Goal: Transaction & Acquisition: Purchase product/service

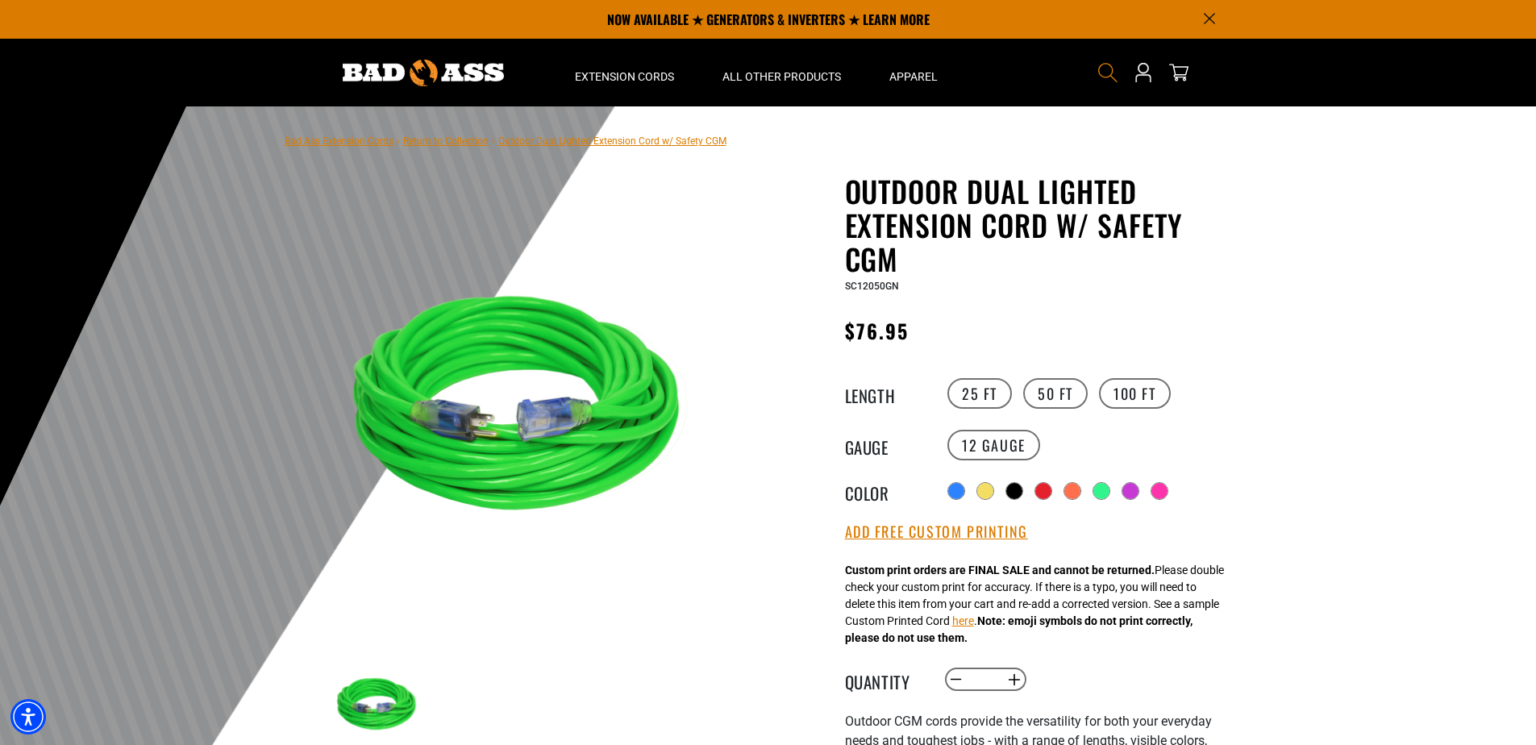
click at [1102, 76] on icon "Search" at bounding box center [1107, 72] width 21 height 21
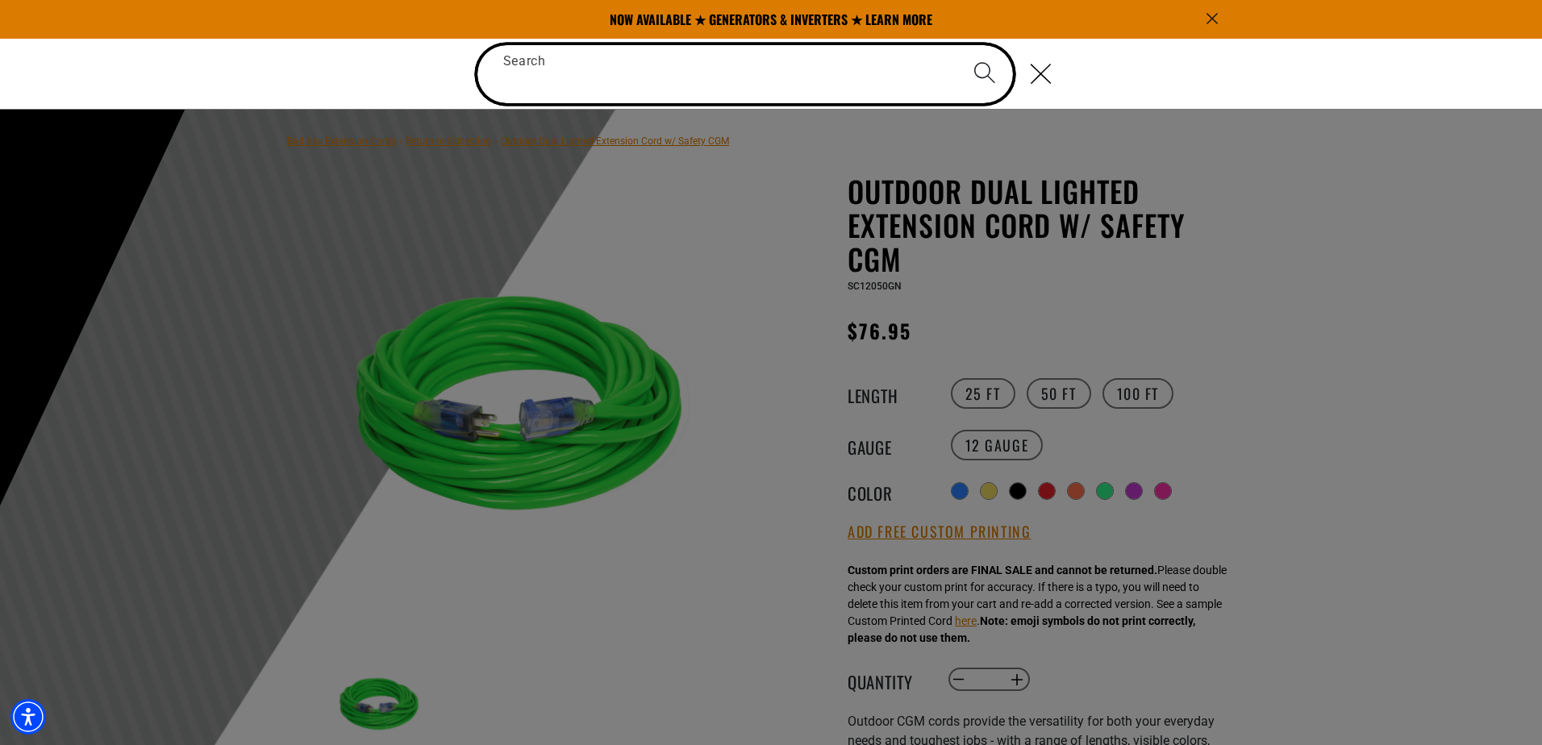
click at [635, 76] on input "Search" at bounding box center [745, 74] width 536 height 58
paste input "**********"
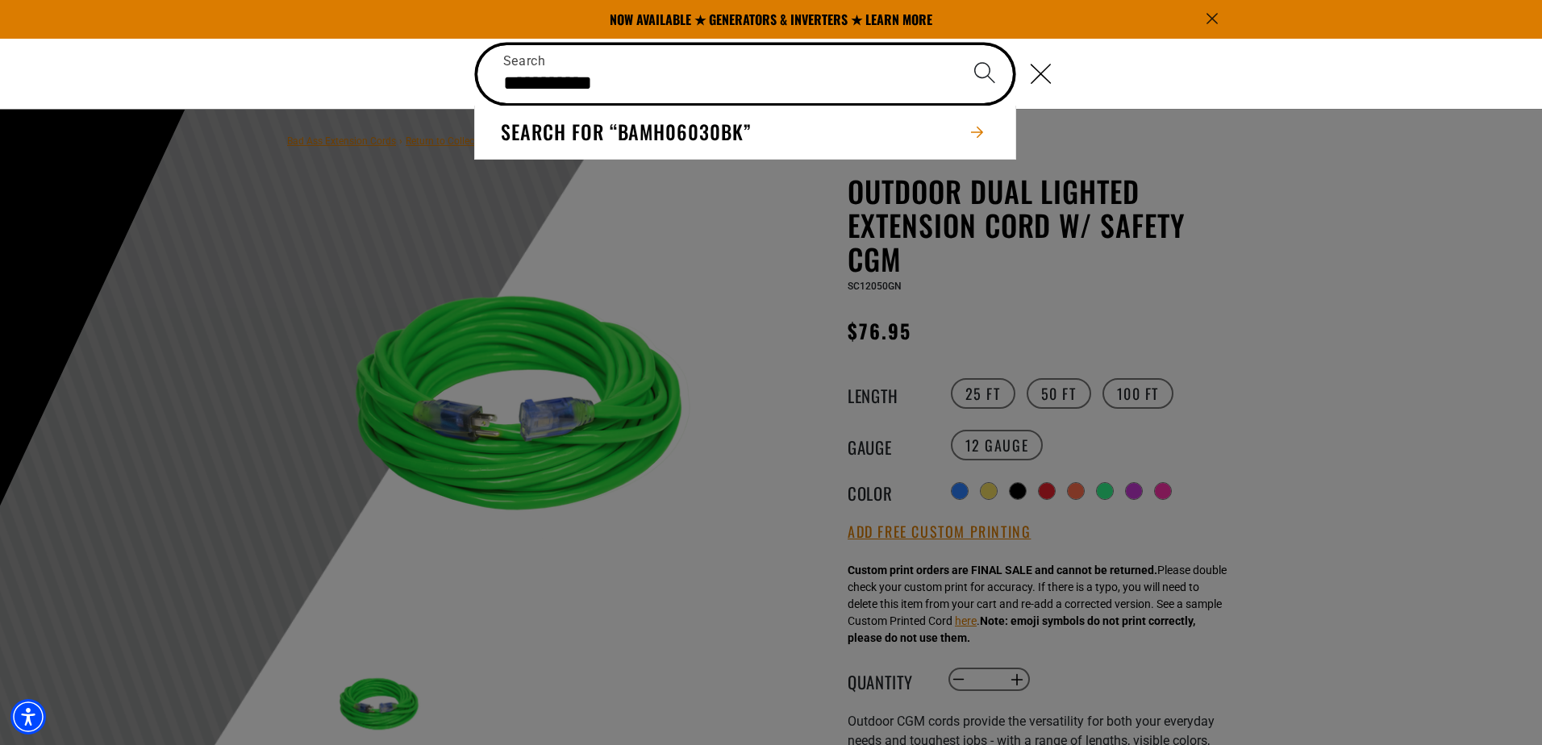
type input "**********"
click at [956, 45] on button "Search" at bounding box center [984, 73] width 56 height 56
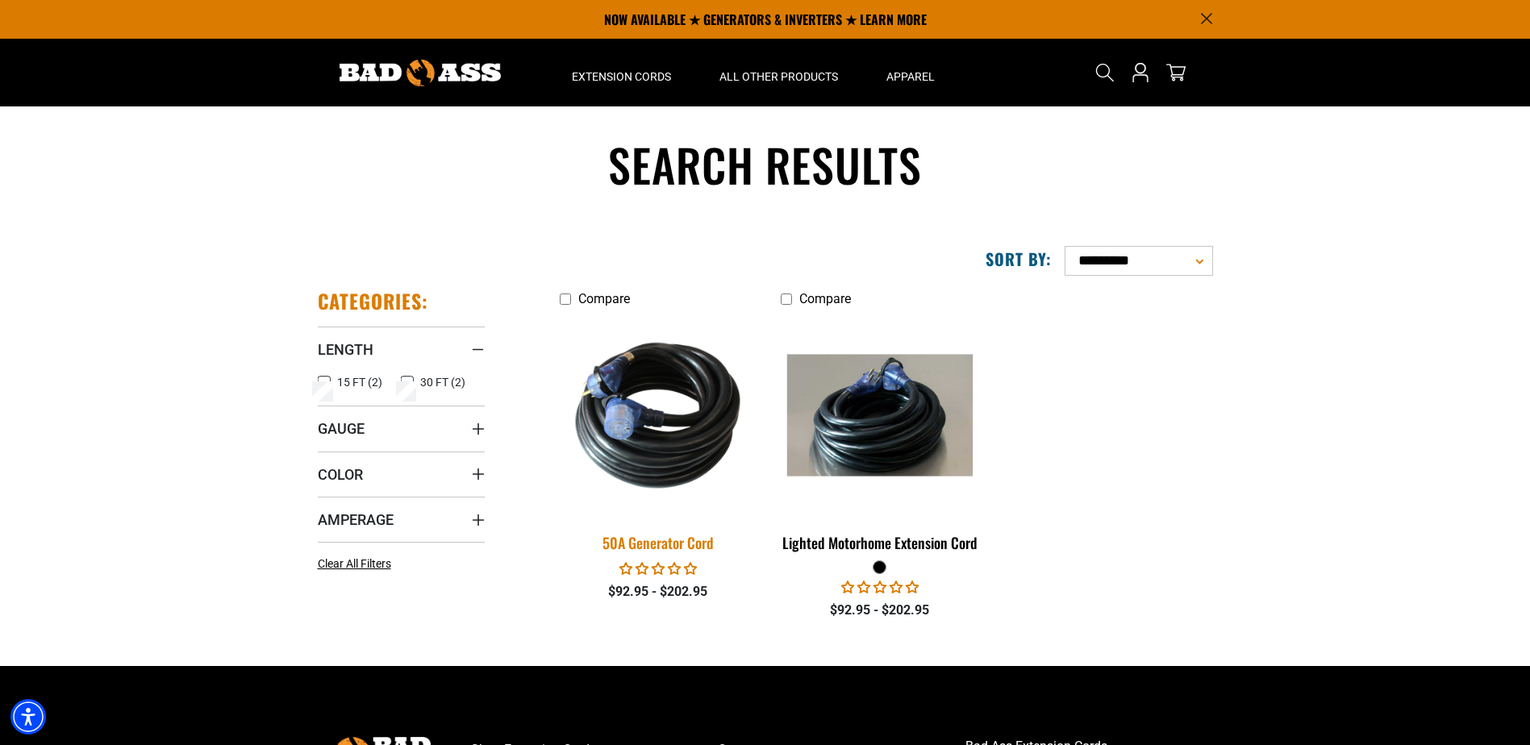
click at [679, 414] on img at bounding box center [658, 415] width 226 height 206
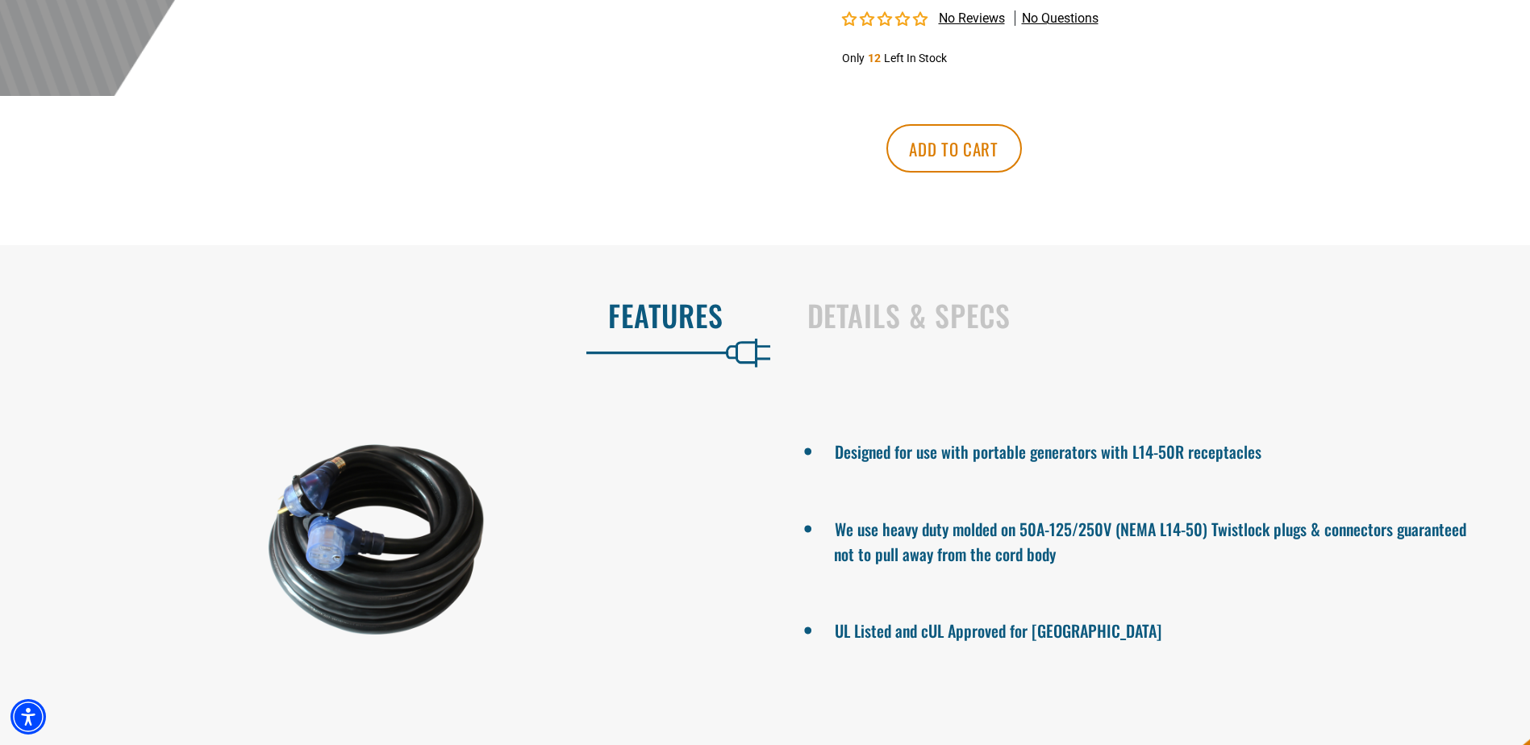
scroll to position [806, 0]
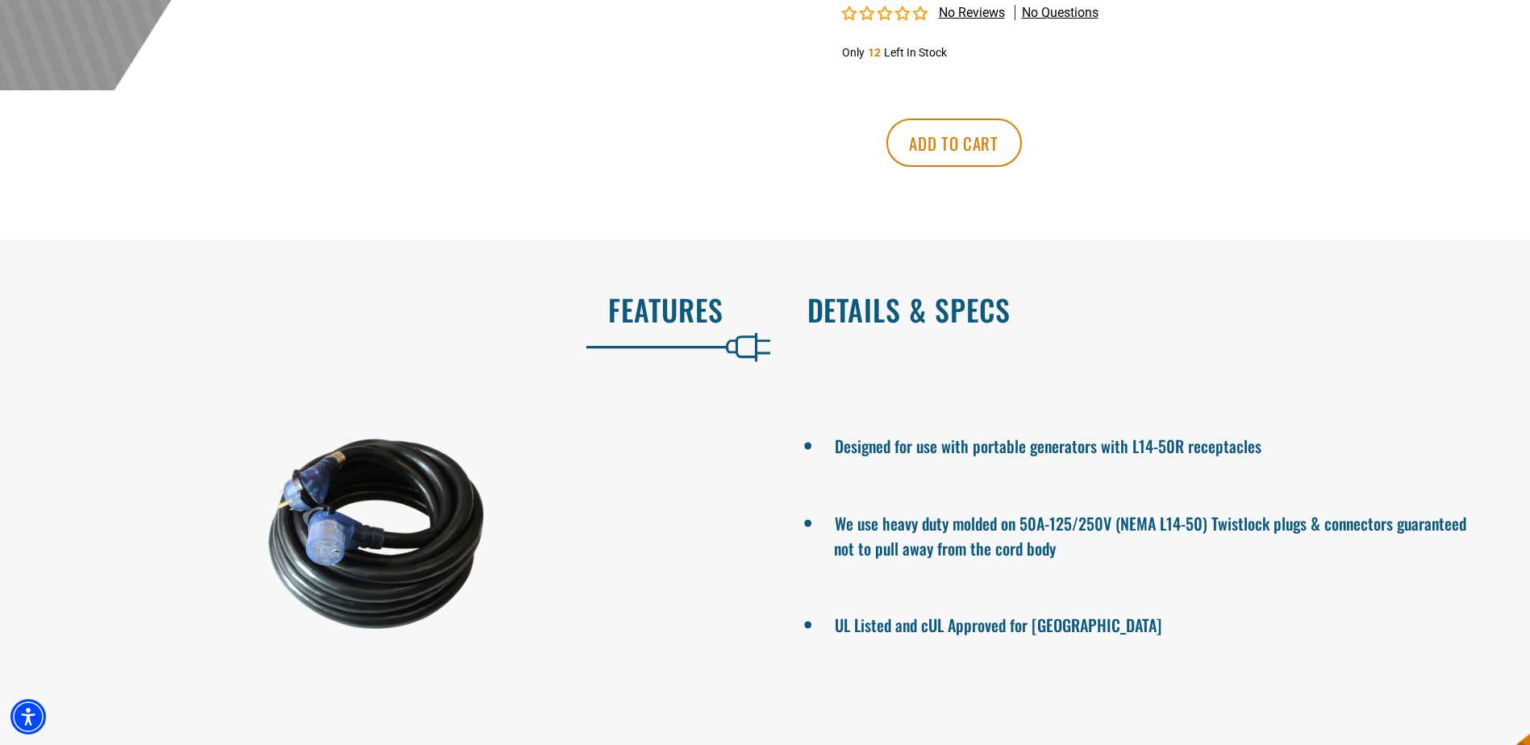
click at [885, 293] on h2 "Details & Specs" at bounding box center [1151, 310] width 689 height 34
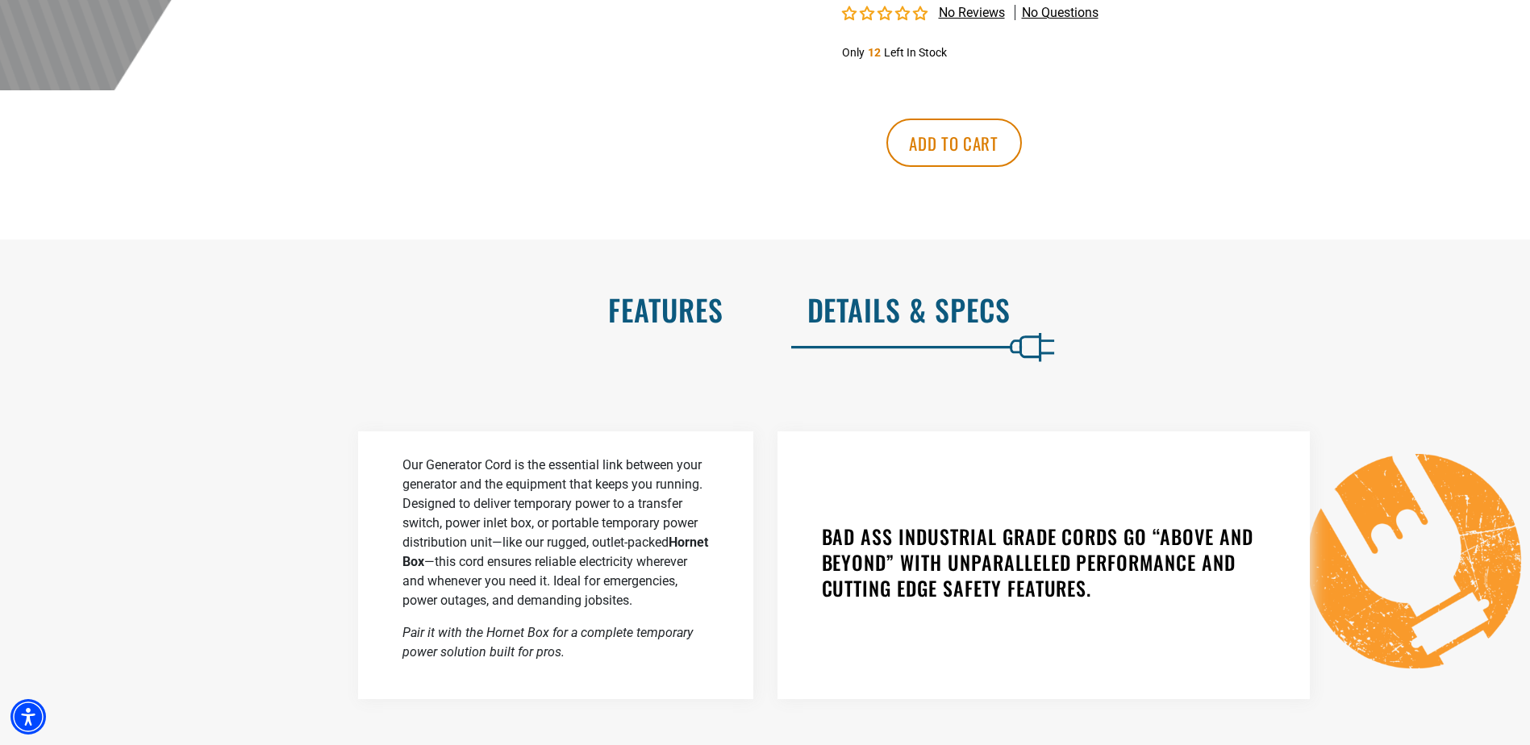
click at [660, 293] on h2 "Features" at bounding box center [378, 310] width 689 height 34
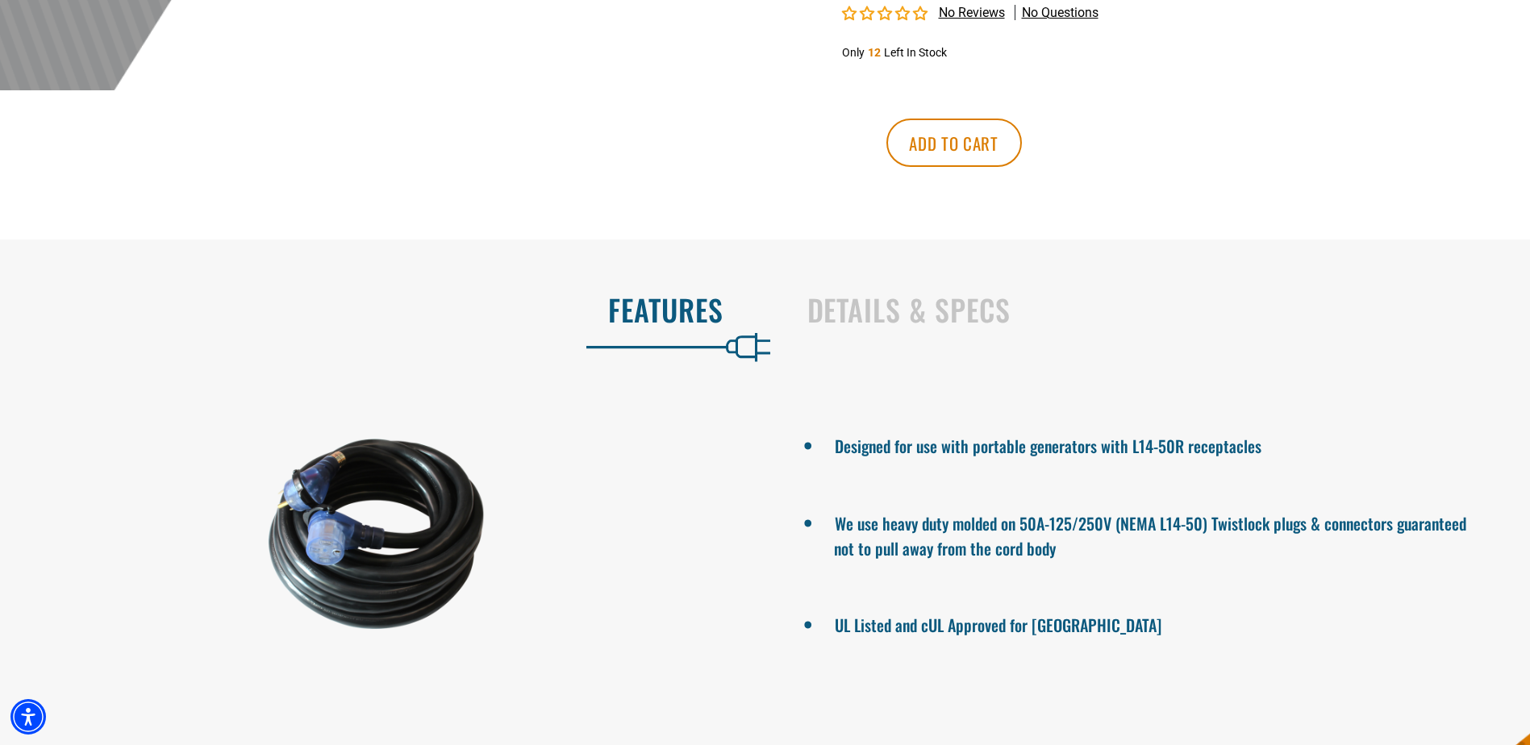
click at [345, 509] on div at bounding box center [376, 533] width 753 height 269
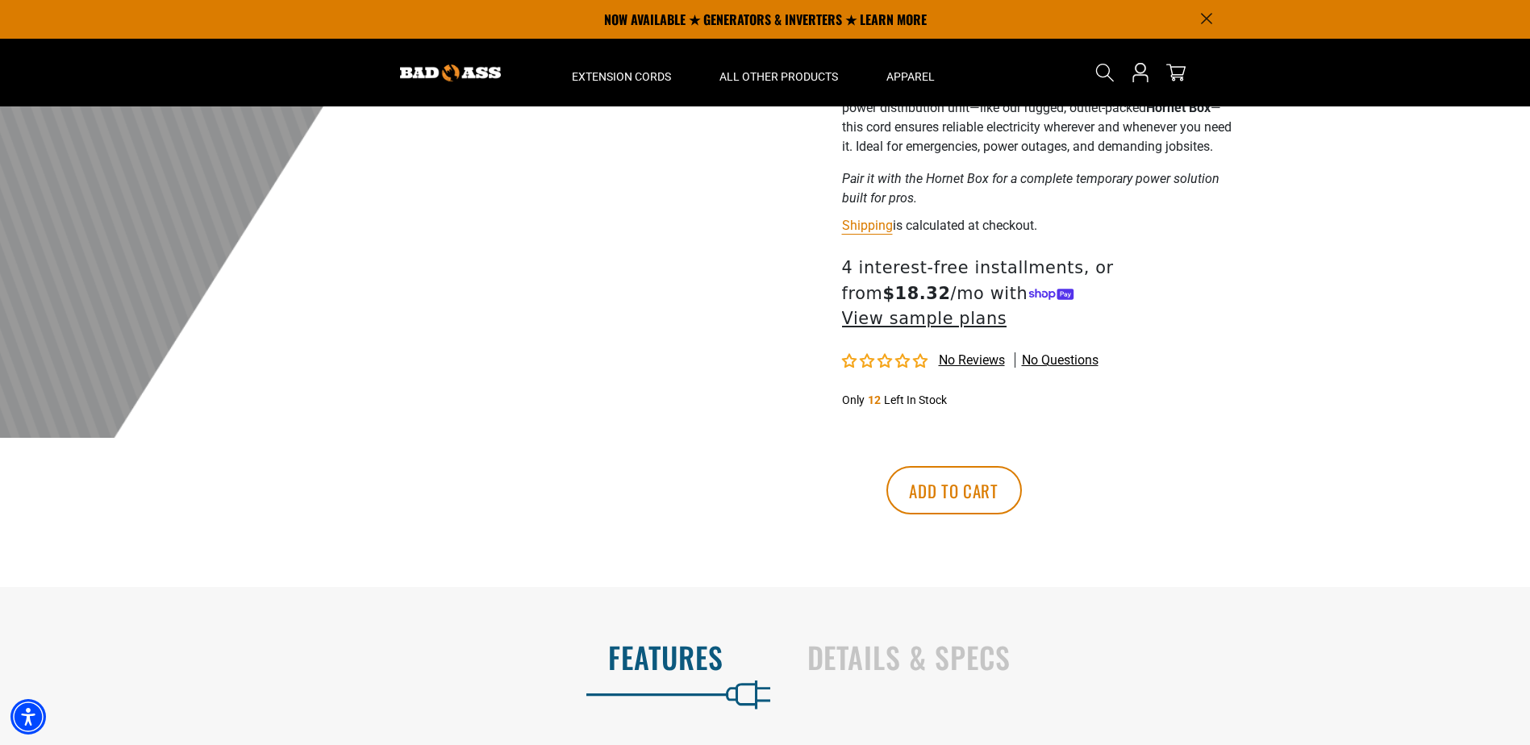
scroll to position [457, 0]
